Goal: Communication & Community: Answer question/provide support

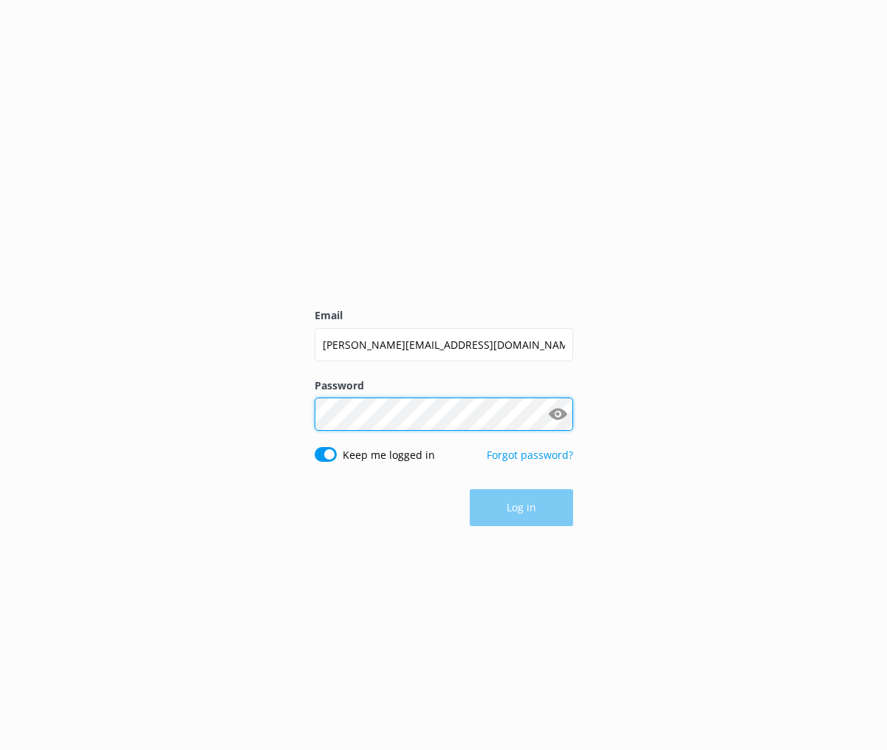
click at [521, 507] on button "Log in" at bounding box center [521, 507] width 103 height 37
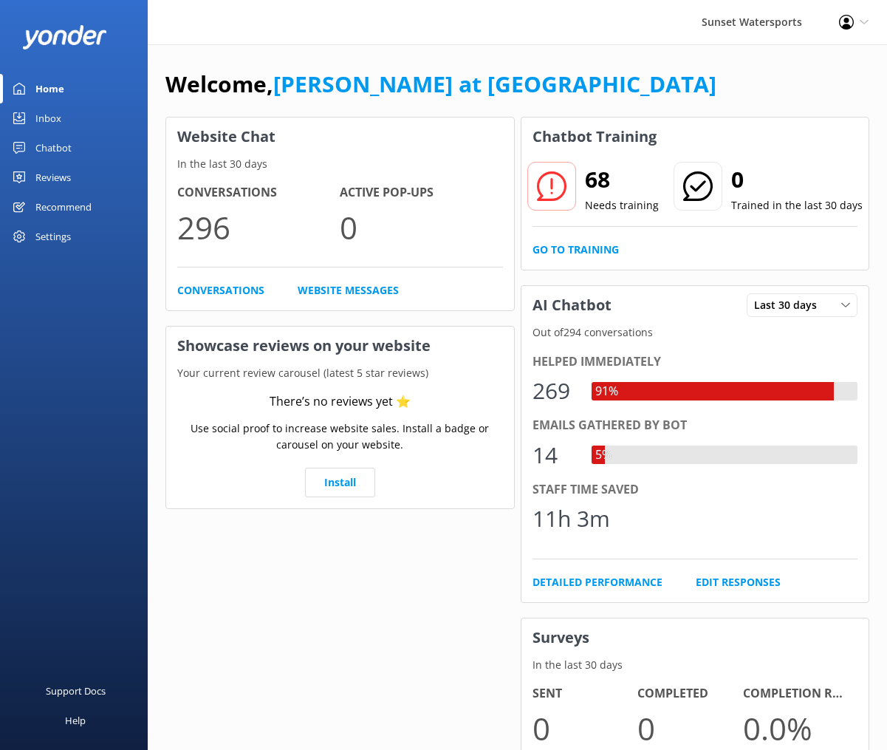
click at [52, 116] on div "Inbox" at bounding box center [48, 118] width 26 height 30
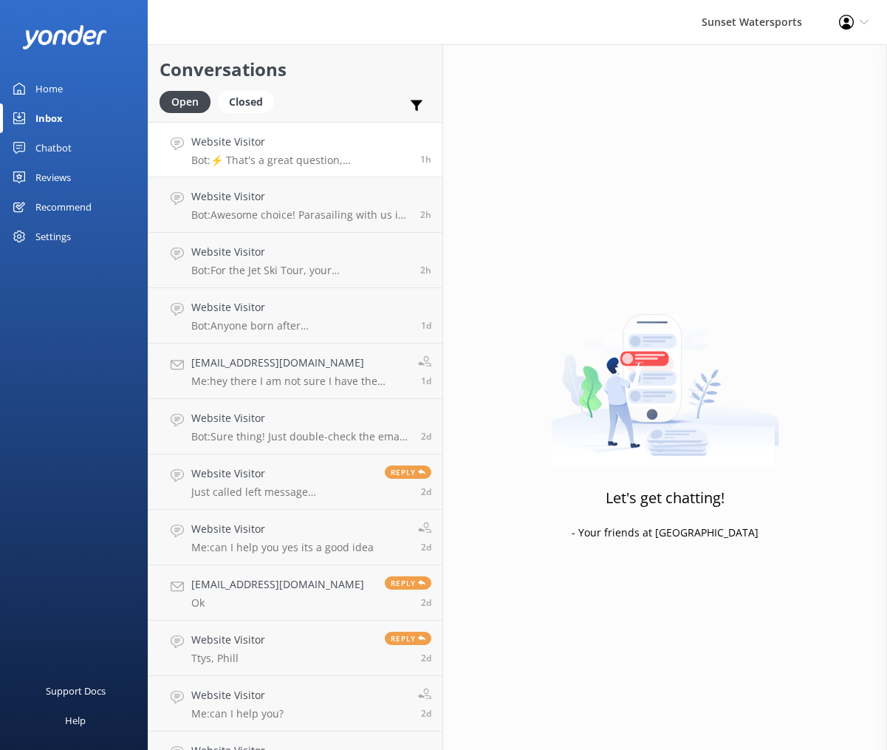
click at [300, 143] on h4 "Website Visitor" at bounding box center [300, 142] width 218 height 16
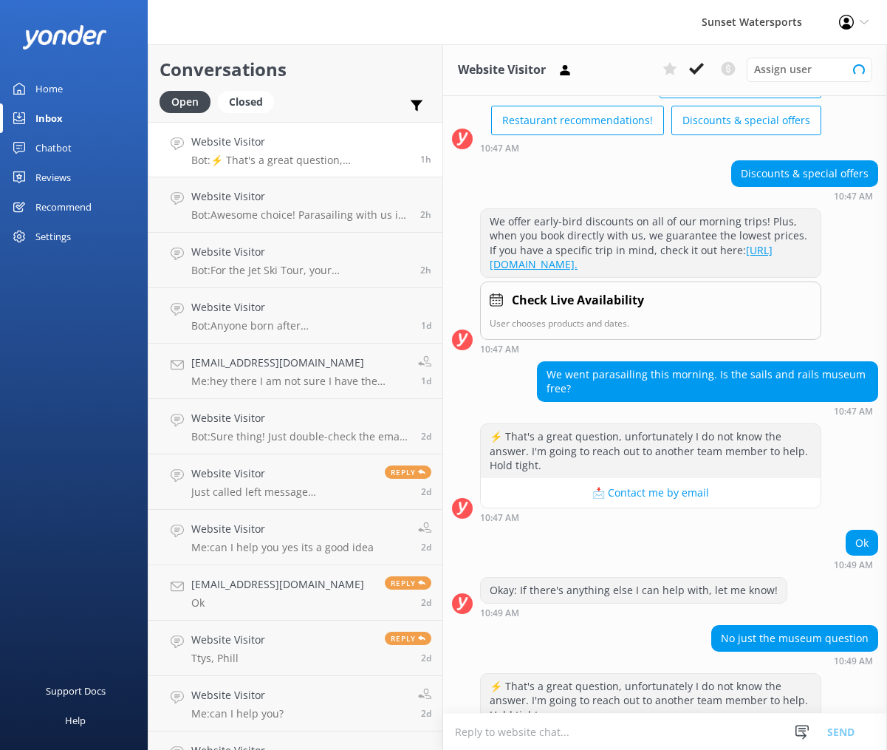
scroll to position [553, 0]
